Goal: Transaction & Acquisition: Purchase product/service

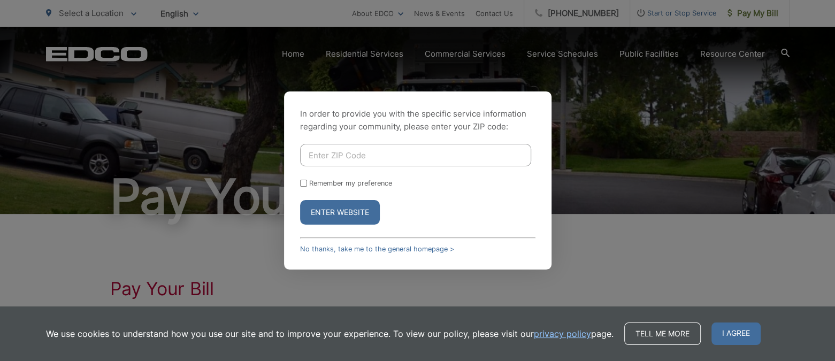
click at [337, 150] on input "Enter ZIP Code" at bounding box center [415, 155] width 231 height 22
type input "92131"
click at [326, 208] on button "Enter Website" at bounding box center [340, 212] width 80 height 25
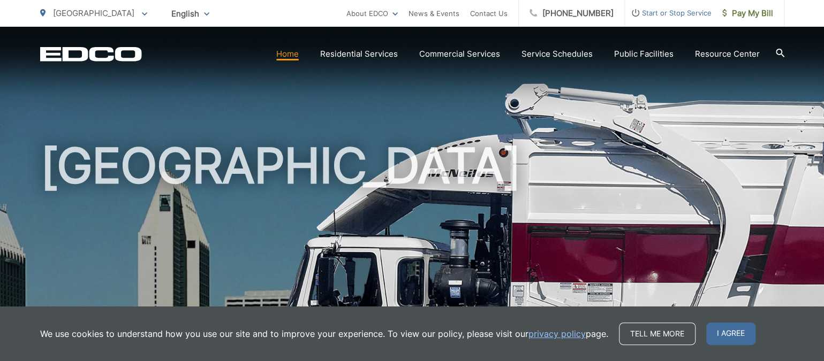
click at [733, 336] on span "I agree" at bounding box center [730, 334] width 49 height 22
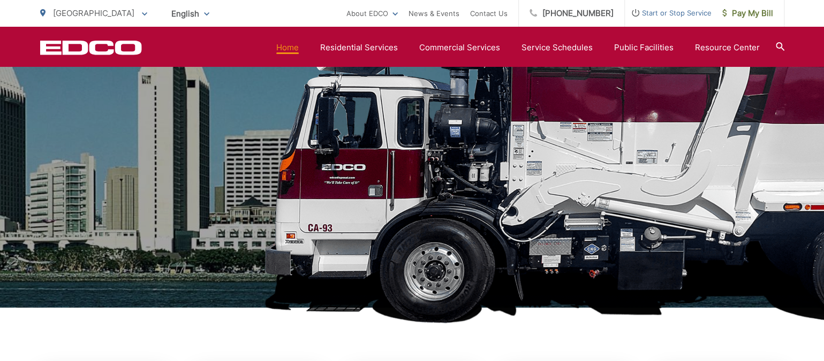
scroll to position [401, 0]
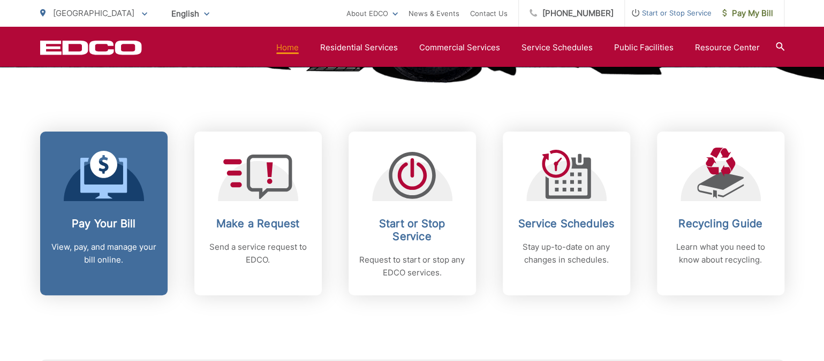
click at [71, 196] on div at bounding box center [104, 175] width 80 height 54
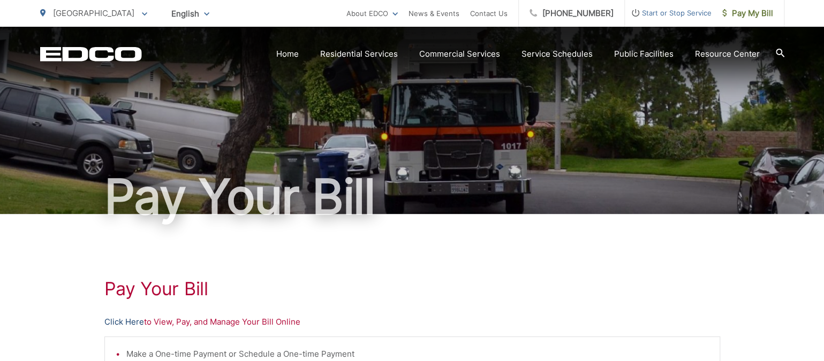
click at [115, 318] on link "Click Here" at bounding box center [124, 322] width 40 height 13
